Goal: Task Accomplishment & Management: Use online tool/utility

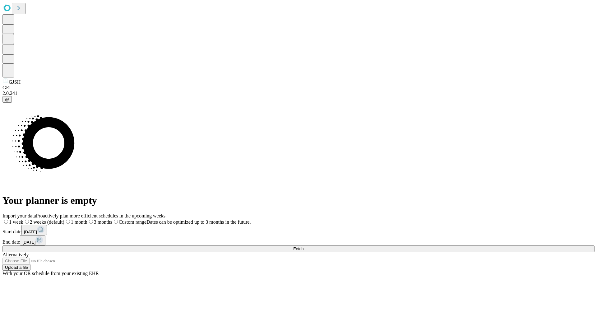
click at [303, 246] on span "Fetch" at bounding box center [298, 248] width 10 height 5
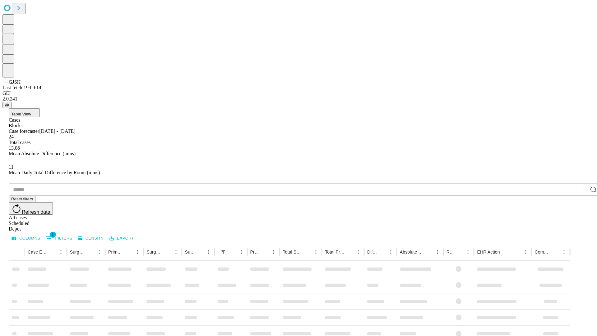
click at [581, 226] on div "Depot" at bounding box center [305, 229] width 592 height 6
